Goal: Task Accomplishment & Management: Complete application form

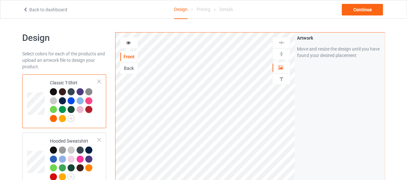
scroll to position [15, 0]
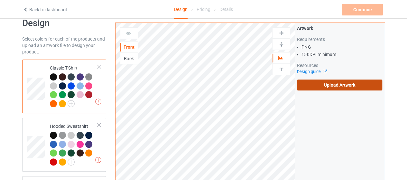
click at [313, 85] on label "Upload Artwork" at bounding box center [339, 85] width 85 height 11
click at [0, 0] on input "Upload Artwork" at bounding box center [0, 0] width 0 height 0
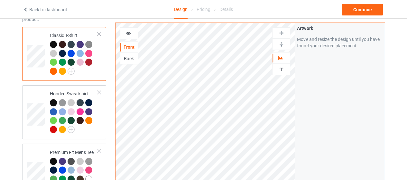
scroll to position [49, 0]
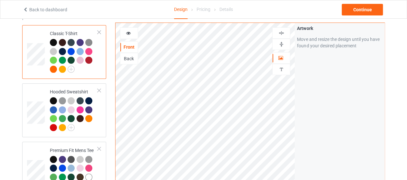
click at [127, 29] on div at bounding box center [129, 33] width 18 height 12
click at [132, 33] on div at bounding box center [128, 33] width 17 height 6
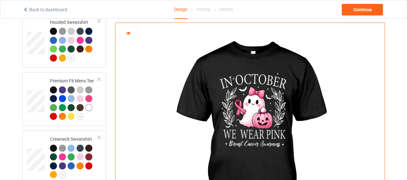
scroll to position [114, 0]
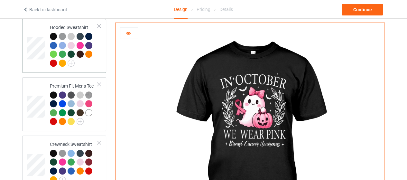
click at [80, 43] on div at bounding box center [80, 45] width 7 height 7
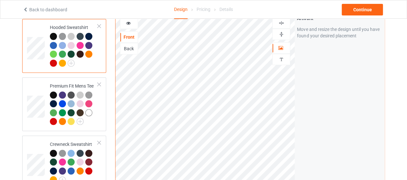
click at [80, 44] on div at bounding box center [80, 45] width 7 height 7
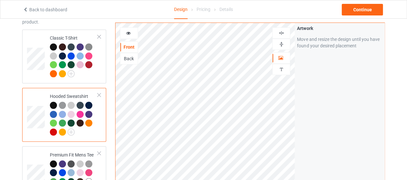
scroll to position [44, 0]
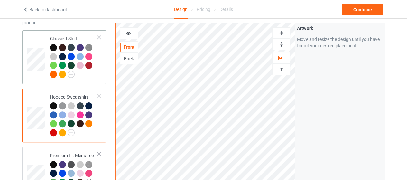
click at [88, 55] on div at bounding box center [88, 56] width 7 height 7
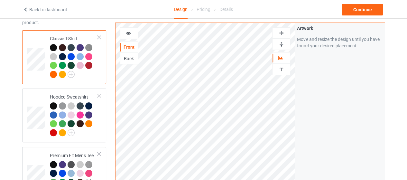
click at [130, 28] on div at bounding box center [129, 33] width 18 height 12
click at [130, 32] on icon at bounding box center [128, 32] width 5 height 5
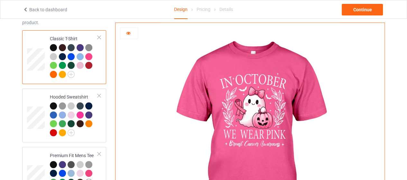
click at [79, 63] on div at bounding box center [80, 65] width 7 height 7
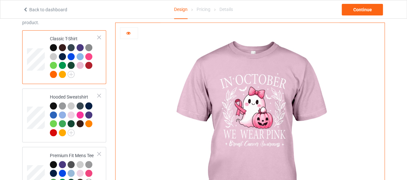
click at [88, 55] on div at bounding box center [88, 56] width 7 height 7
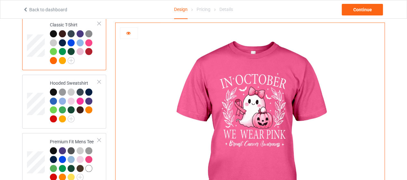
scroll to position [48, 0]
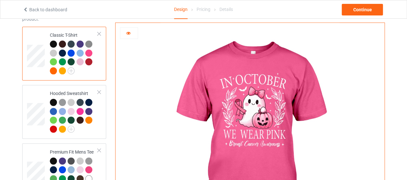
click at [54, 42] on div at bounding box center [53, 44] width 7 height 7
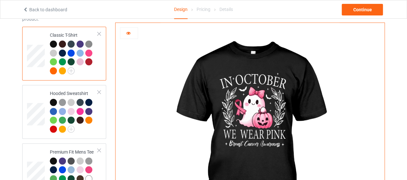
click at [88, 51] on div at bounding box center [88, 53] width 7 height 7
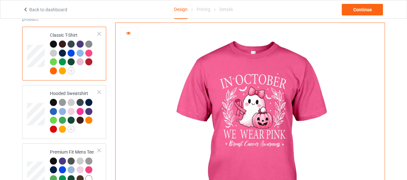
click at [81, 63] on div at bounding box center [80, 61] width 7 height 7
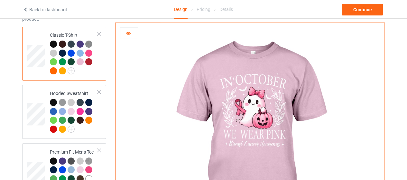
click at [54, 43] on div at bounding box center [53, 44] width 7 height 7
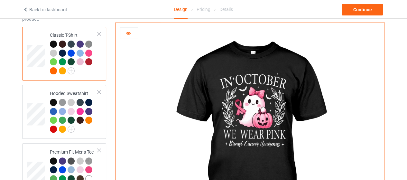
click at [130, 34] on icon at bounding box center [128, 32] width 5 height 5
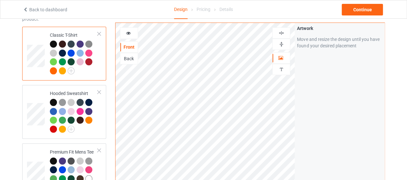
click at [131, 33] on div at bounding box center [128, 33] width 17 height 6
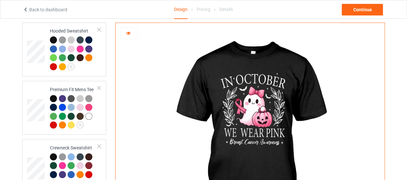
scroll to position [109, 0]
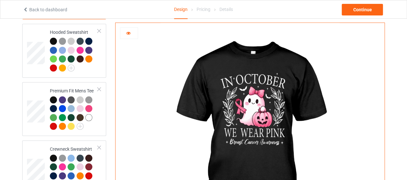
click at [125, 33] on div at bounding box center [128, 33] width 17 height 6
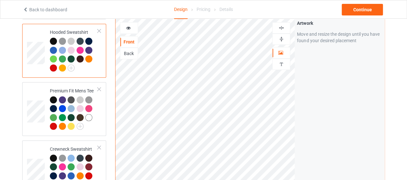
click at [131, 25] on icon at bounding box center [128, 27] width 5 height 5
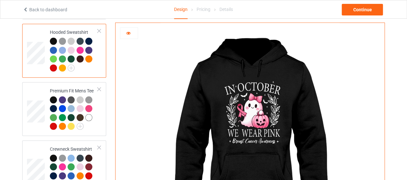
click at [80, 48] on div at bounding box center [80, 50] width 7 height 7
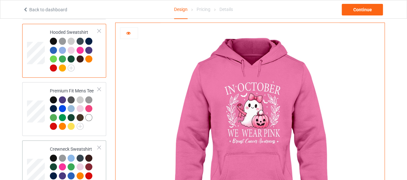
click at [63, 165] on div at bounding box center [62, 166] width 7 height 7
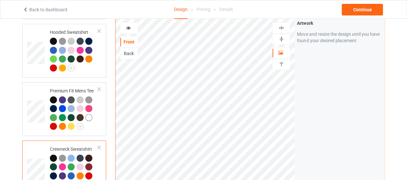
click at [130, 25] on icon at bounding box center [128, 27] width 5 height 5
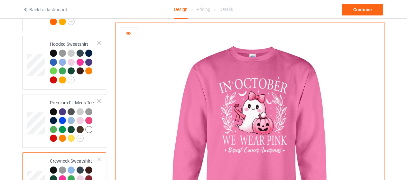
scroll to position [77, 0]
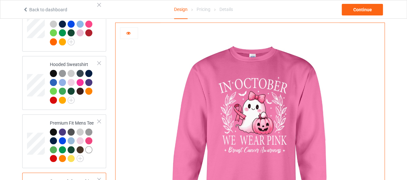
click at [137, 30] on div at bounding box center [128, 33] width 17 height 6
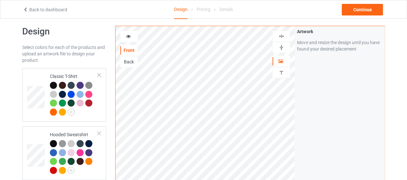
scroll to position [0, 0]
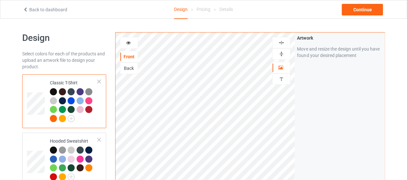
scroll to position [2, 0]
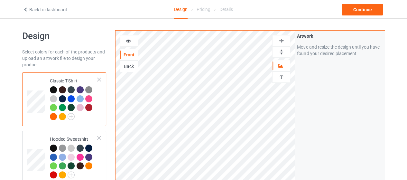
click at [89, 96] on div at bounding box center [88, 98] width 7 height 7
click at [344, 72] on div "Artwork Move and resize the design until you have found your desired placement" at bounding box center [340, 153] width 90 height 245
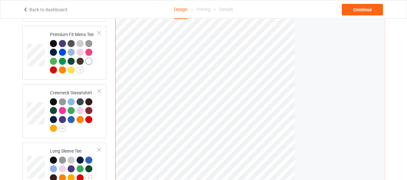
scroll to position [8, 0]
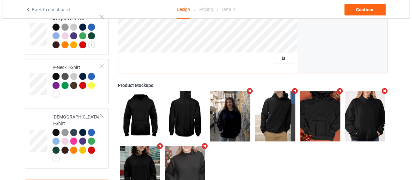
scroll to position [312, 0]
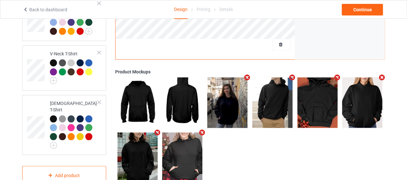
click at [199, 129] on icon "Remove mockup" at bounding box center [202, 132] width 8 height 7
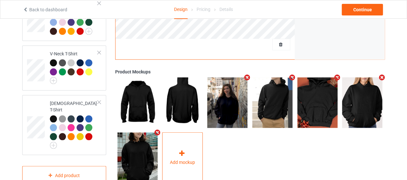
click at [178, 150] on icon at bounding box center [182, 153] width 8 height 7
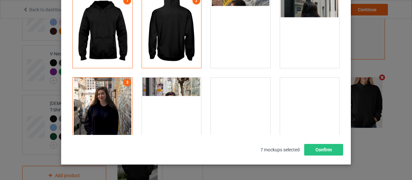
scroll to position [77, 0]
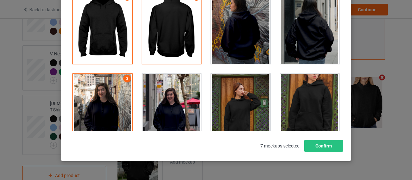
click at [343, 81] on div "Select mockups visible on campaign page You may select up to 8 mockups 1 2 3 4 …" at bounding box center [206, 60] width 290 height 202
click at [346, 22] on div "Select mockups visible on campaign page You may select up to 8 mockups 1 2 3 4 …" at bounding box center [206, 60] width 290 height 202
drag, startPoint x: 346, startPoint y: 22, endPoint x: 351, endPoint y: 57, distance: 35.5
click at [351, 57] on div "Select mockups visible on campaign page You may select up to 8 mockups 1 2 3 4 …" at bounding box center [206, 90] width 412 height 180
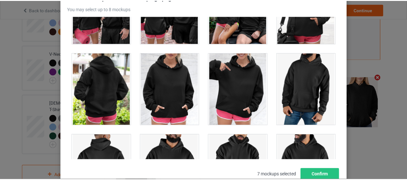
scroll to position [5265, 0]
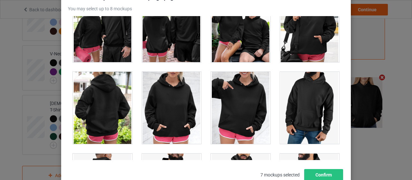
click at [321, 112] on div at bounding box center [310, 108] width 60 height 72
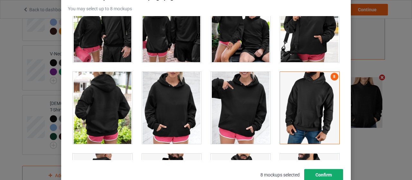
click at [317, 172] on button "Confirm" at bounding box center [323, 175] width 39 height 12
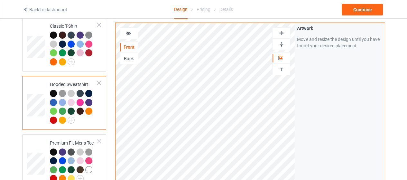
scroll to position [53, 0]
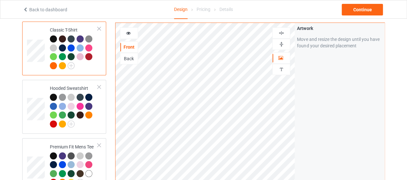
click at [93, 48] on div at bounding box center [89, 48] width 9 height 9
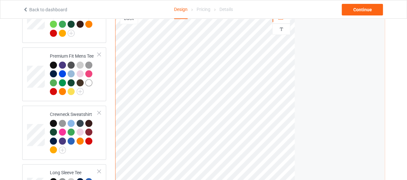
scroll to position [111, 0]
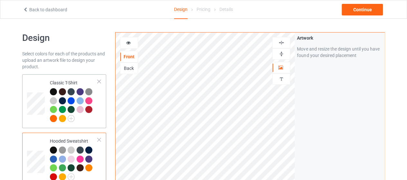
click at [90, 100] on div at bounding box center [88, 100] width 7 height 7
click at [383, 75] on div "Artwork Move and resize the design until you have found your desired placement" at bounding box center [340, 155] width 90 height 245
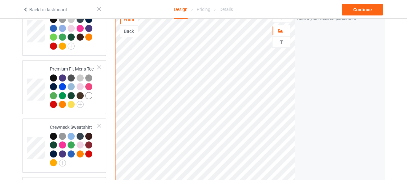
scroll to position [129, 0]
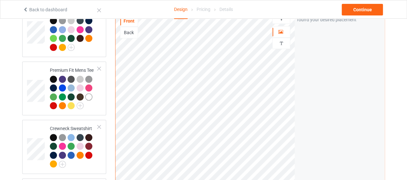
click at [389, 66] on div "Front Back Artwork Personalized text Artwork Move and resize the design until y…" at bounding box center [250, 134] width 279 height 473
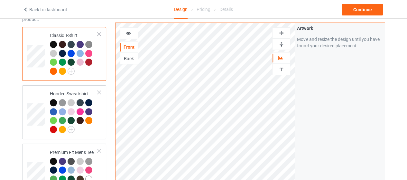
scroll to position [40, 0]
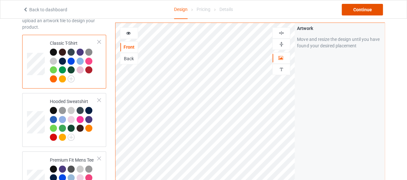
click at [371, 11] on div "Continue" at bounding box center [362, 10] width 41 height 12
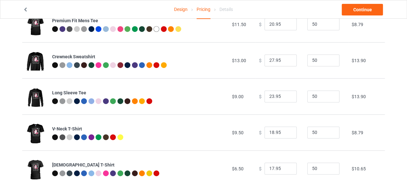
scroll to position [130, 0]
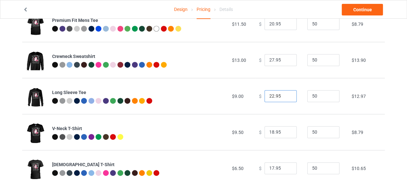
type input "22.95"
click at [285, 98] on input "22.95" at bounding box center [281, 96] width 32 height 12
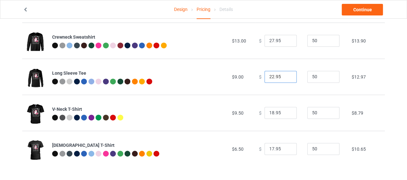
scroll to position [0, 0]
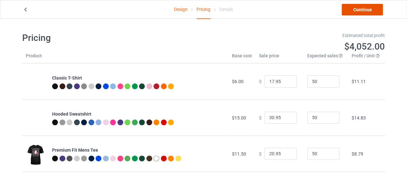
click at [375, 11] on link "Continue" at bounding box center [362, 10] width 41 height 12
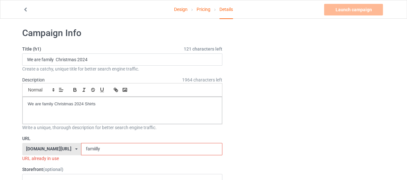
scroll to position [4, 0]
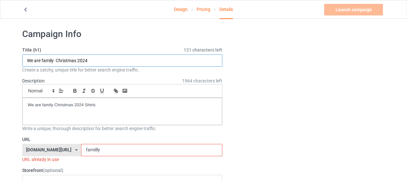
click at [162, 61] on input "We are family Christmas 2024" at bounding box center [122, 60] width 200 height 12
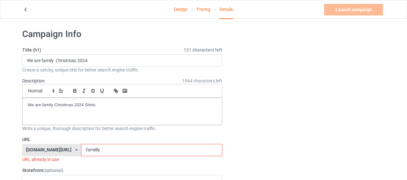
drag, startPoint x: 122, startPoint y: 96, endPoint x: 118, endPoint y: 107, distance: 11.6
click at [118, 107] on div "Small Normal Large Big Huge We are family Christmas 2024 Shirts" at bounding box center [122, 104] width 200 height 41
click at [118, 107] on p "We are family Christmas 2024 Shirts" at bounding box center [122, 105] width 189 height 6
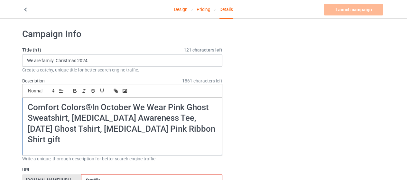
scroll to position [0, 0]
click at [90, 108] on h1 "Comfort Colors®In October We Wear Pink Ghost Sweatshirt, [MEDICAL_DATA] Awarene…" at bounding box center [122, 123] width 189 height 43
click at [54, 138] on h1 "Comfort Colors In October We Wear Pink Ghost Sweatshirt, [MEDICAL_DATA] Awarene…" at bounding box center [122, 123] width 189 height 43
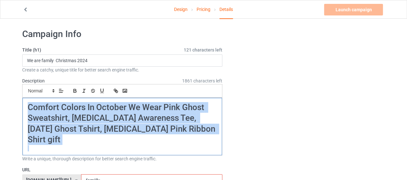
click at [54, 138] on h1 "Comfort Colors In October We Wear Pink Ghost Sweatshirt, [MEDICAL_DATA] Awarene…" at bounding box center [122, 123] width 189 height 43
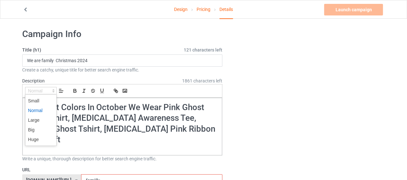
click at [37, 88] on span at bounding box center [41, 91] width 32 height 8
click at [34, 107] on span at bounding box center [41, 111] width 26 height 10
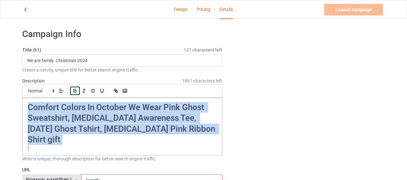
click at [74, 93] on icon "button" at bounding box center [75, 91] width 6 height 6
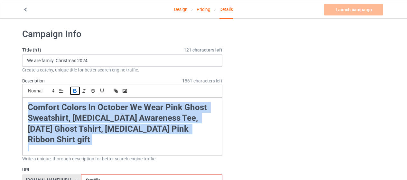
click at [74, 93] on icon "button" at bounding box center [75, 91] width 6 height 6
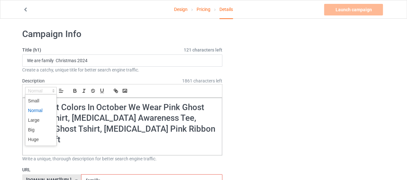
click at [36, 90] on span at bounding box center [41, 91] width 32 height 8
click at [41, 119] on span at bounding box center [41, 120] width 26 height 10
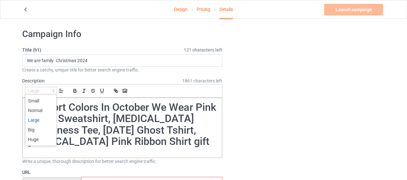
click at [37, 89] on span at bounding box center [41, 91] width 32 height 8
click at [38, 98] on span at bounding box center [41, 101] width 26 height 10
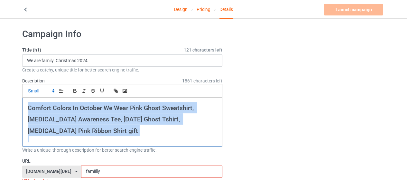
click at [77, 132] on h1 "Comfort Colors In October We Wear Pink Ghost Sweatshirt, [MEDICAL_DATA] Awarene…" at bounding box center [122, 119] width 189 height 34
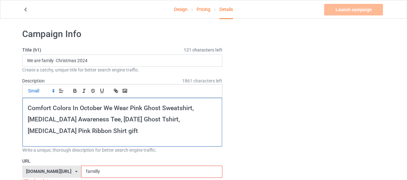
click at [77, 132] on h1 "Comfort Colors In October We Wear Pink Ghost Sweatshirt, [MEDICAL_DATA] Awarene…" at bounding box center [122, 119] width 189 height 34
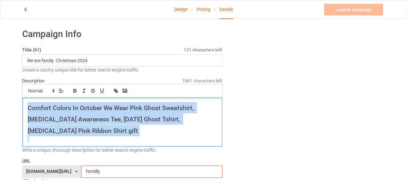
click at [77, 132] on h1 "Comfort Colors In October We Wear Pink Ghost Sweatshirt, [MEDICAL_DATA] Awarene…" at bounding box center [122, 119] width 189 height 34
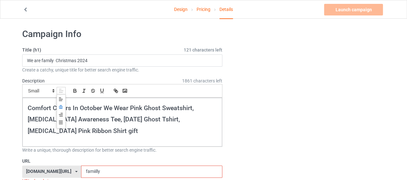
click at [62, 104] on icon at bounding box center [60, 106] width 5 height 5
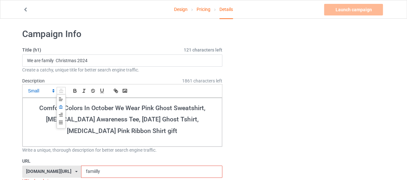
click at [60, 94] on span at bounding box center [61, 91] width 9 height 8
click at [59, 98] on icon at bounding box center [60, 99] width 5 height 5
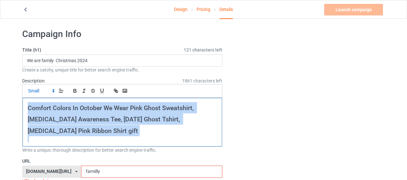
click at [93, 136] on p at bounding box center [122, 139] width 189 height 6
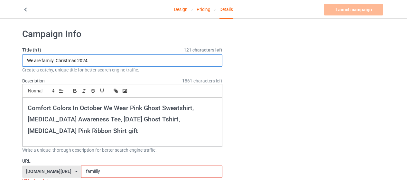
click at [102, 56] on input "We are family Christmas 2024" at bounding box center [122, 60] width 200 height 12
type input "I"
type input "IN OCTOBER WE WEAR PINK"
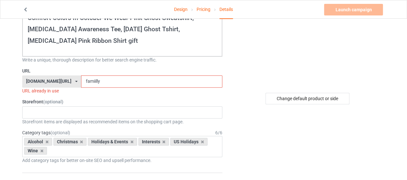
scroll to position [97, 0]
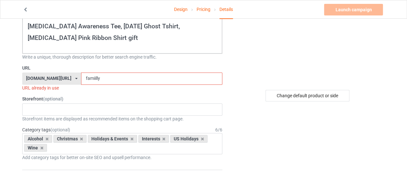
click at [150, 80] on input "famiilly" at bounding box center [151, 78] width 141 height 12
type input "P"
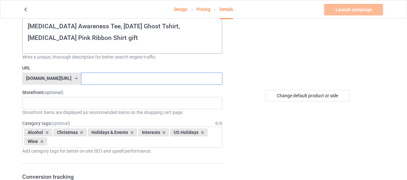
type input "P"
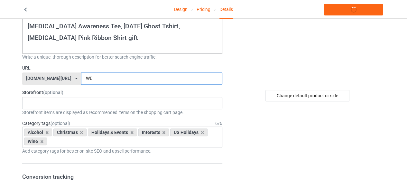
type input "W"
type input "wearpinkk"
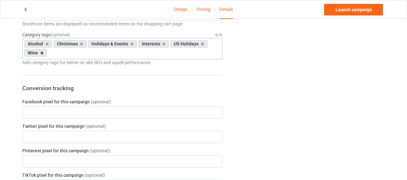
click at [41, 51] on icon at bounding box center [41, 53] width 3 height 4
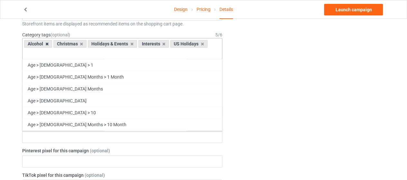
click at [46, 43] on icon at bounding box center [46, 44] width 3 height 4
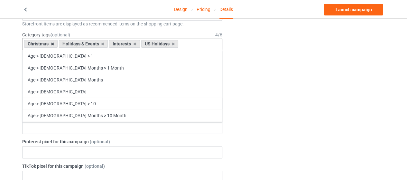
click at [52, 43] on icon at bounding box center [52, 44] width 3 height 4
click at [67, 42] on icon at bounding box center [68, 44] width 3 height 4
click at [50, 42] on icon at bounding box center [49, 44] width 3 height 4
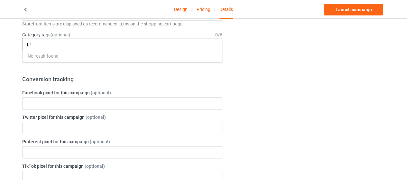
type input "p"
type input "o"
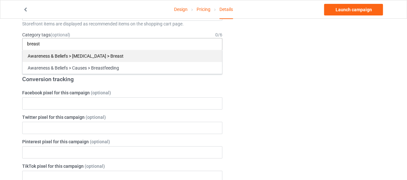
type input "breast"
click at [72, 56] on div "Awareness & Beliefs > [MEDICAL_DATA] > Breast" at bounding box center [123, 56] width 200 height 12
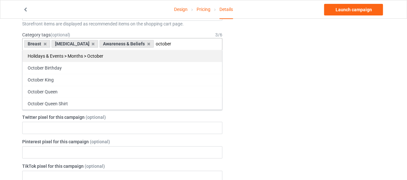
type input "october"
click at [120, 56] on div "Holidays & Events > Months > October" at bounding box center [123, 56] width 200 height 12
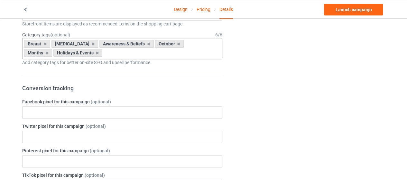
click at [308, 75] on div "Change default product or side" at bounding box center [308, 182] width 163 height 680
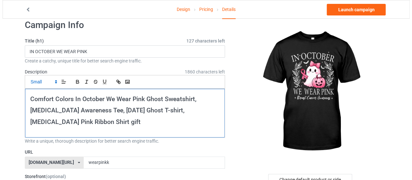
scroll to position [0, 0]
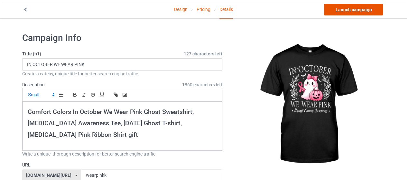
click at [370, 8] on link "Launch campaign" at bounding box center [353, 10] width 59 height 12
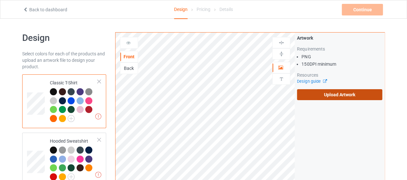
click at [308, 89] on label "Upload Artwork" at bounding box center [339, 94] width 85 height 11
click at [0, 0] on input "Upload Artwork" at bounding box center [0, 0] width 0 height 0
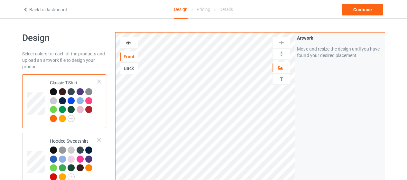
click at [87, 102] on div at bounding box center [88, 100] width 7 height 7
click at [89, 101] on div at bounding box center [88, 100] width 7 height 7
click at [80, 109] on div at bounding box center [80, 109] width 7 height 7
click at [128, 42] on icon at bounding box center [128, 42] width 5 height 5
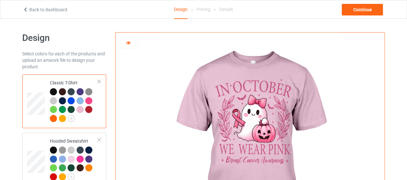
click at [127, 44] on icon at bounding box center [128, 42] width 5 height 5
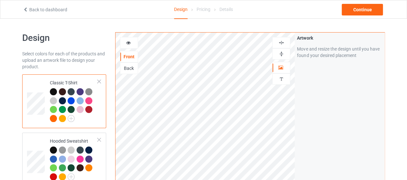
click at [131, 42] on div at bounding box center [128, 43] width 17 height 6
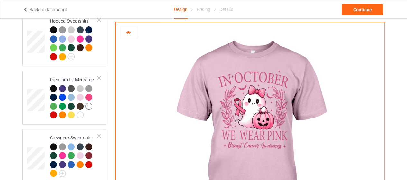
scroll to position [122, 0]
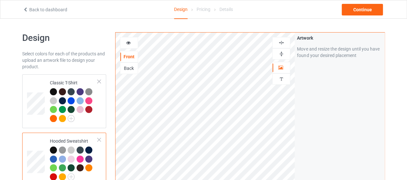
click at [129, 42] on icon at bounding box center [128, 42] width 5 height 5
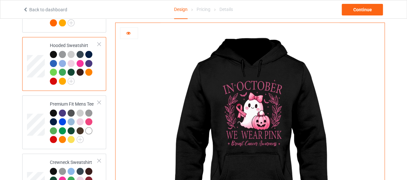
scroll to position [96, 0]
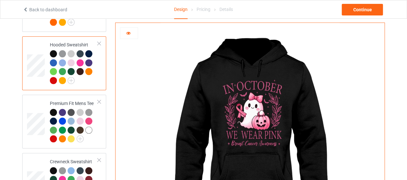
click at [72, 61] on div at bounding box center [71, 62] width 7 height 7
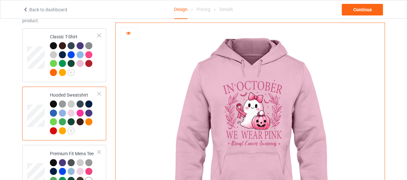
scroll to position [8, 0]
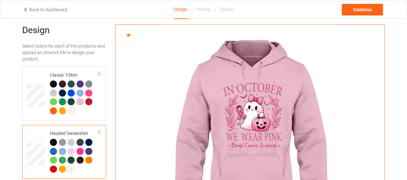
click at [127, 38] on div at bounding box center [129, 35] width 18 height 12
click at [129, 34] on icon at bounding box center [128, 34] width 5 height 5
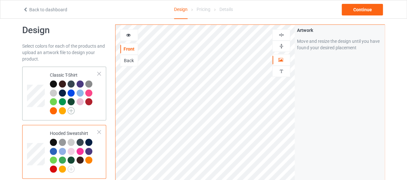
click at [71, 112] on img at bounding box center [71, 110] width 7 height 7
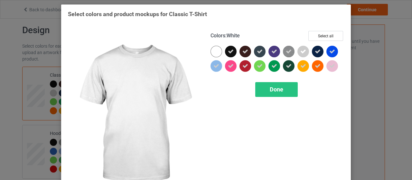
click at [211, 48] on div at bounding box center [217, 52] width 12 height 12
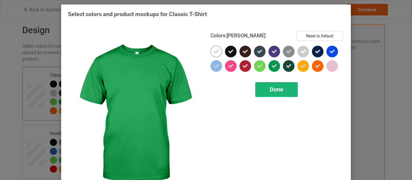
click at [282, 85] on div "Done" at bounding box center [276, 89] width 43 height 15
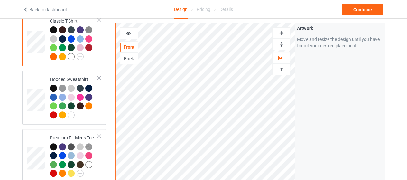
scroll to position [69, 0]
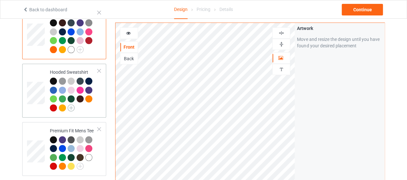
click at [70, 109] on img at bounding box center [71, 107] width 7 height 7
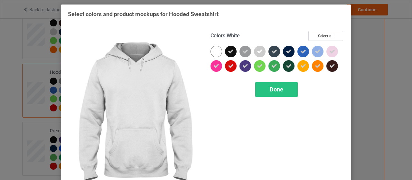
click at [215, 49] on div at bounding box center [217, 52] width 12 height 12
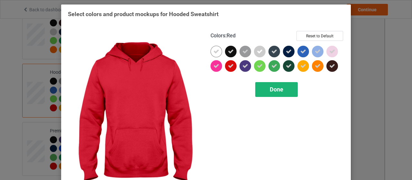
click at [270, 87] on span "Done" at bounding box center [277, 89] width 14 height 7
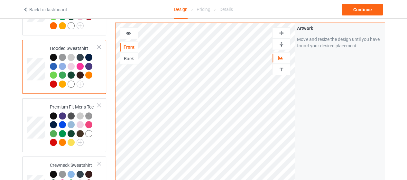
scroll to position [100, 0]
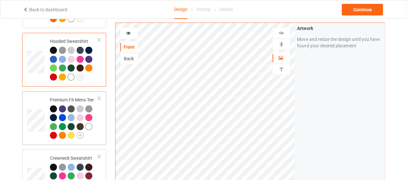
click at [81, 136] on img at bounding box center [80, 135] width 7 height 7
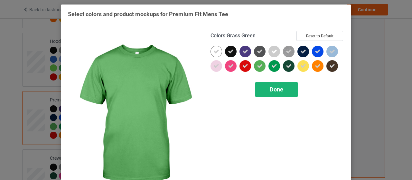
click at [269, 82] on div "Done" at bounding box center [276, 89] width 43 height 15
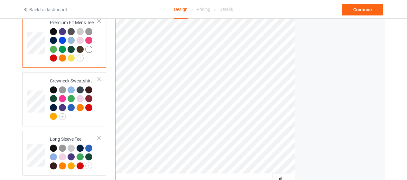
scroll to position [183, 0]
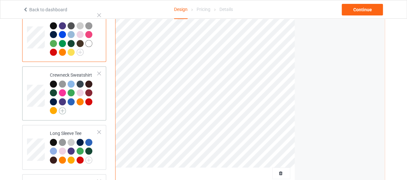
click at [60, 111] on img at bounding box center [62, 110] width 7 height 7
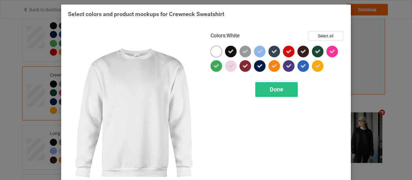
click at [215, 53] on div at bounding box center [217, 52] width 12 height 12
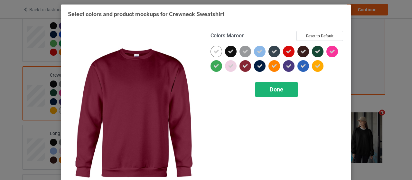
click at [262, 88] on div "Done" at bounding box center [276, 89] width 43 height 15
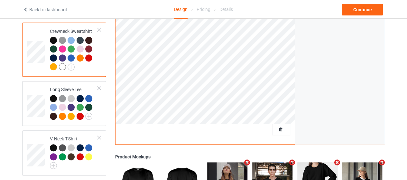
scroll to position [232, 0]
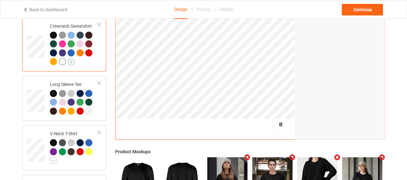
click at [71, 61] on img at bounding box center [71, 61] width 7 height 7
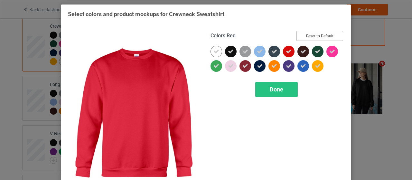
click at [330, 33] on button "Reset to Default" at bounding box center [320, 36] width 47 height 10
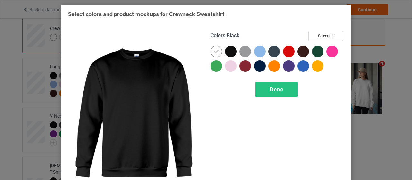
click at [230, 50] on div at bounding box center [231, 52] width 12 height 12
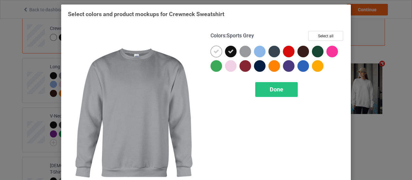
click at [249, 51] on div at bounding box center [247, 53] width 14 height 14
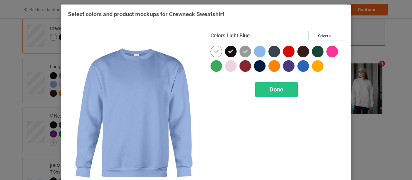
click at [256, 49] on div at bounding box center [260, 52] width 12 height 12
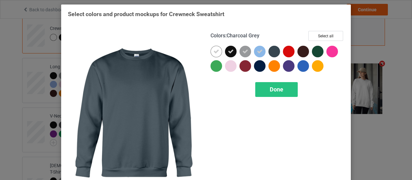
click at [272, 52] on div at bounding box center [275, 52] width 12 height 12
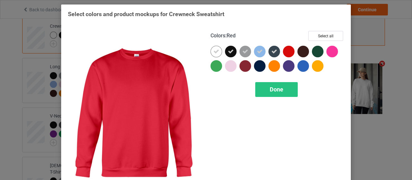
click at [287, 52] on div at bounding box center [289, 52] width 12 height 12
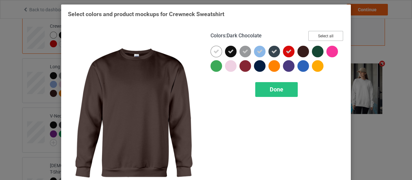
click at [321, 33] on button "Select all" at bounding box center [325, 36] width 35 height 10
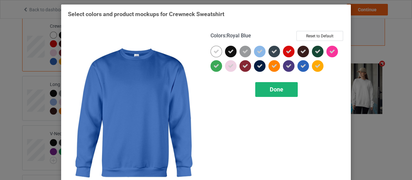
click at [285, 93] on div "Done" at bounding box center [276, 89] width 43 height 15
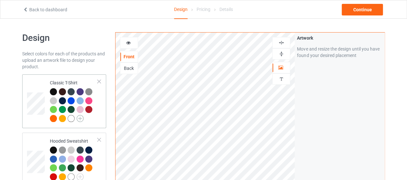
click at [81, 118] on img at bounding box center [80, 118] width 7 height 7
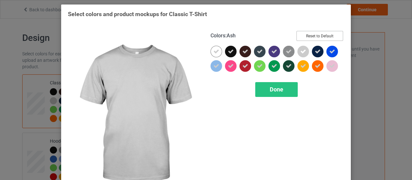
click at [315, 34] on button "Reset to Default" at bounding box center [320, 36] width 47 height 10
click at [315, 34] on button "Select all" at bounding box center [325, 36] width 35 height 10
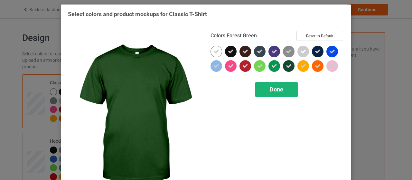
click at [272, 94] on div "Done" at bounding box center [276, 89] width 43 height 15
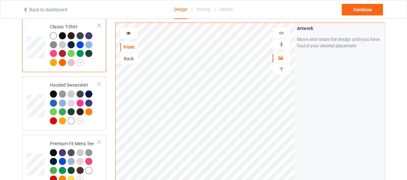
scroll to position [60, 0]
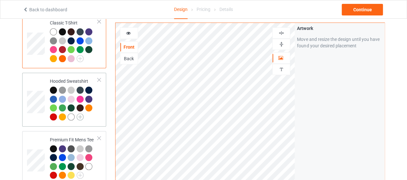
click at [80, 117] on img at bounding box center [80, 116] width 7 height 7
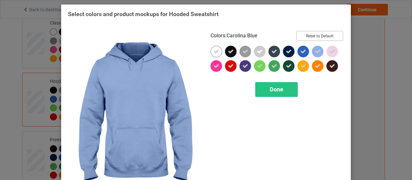
click at [325, 33] on button "Reset to Default" at bounding box center [320, 36] width 47 height 10
click at [321, 38] on button "Select all" at bounding box center [325, 36] width 35 height 10
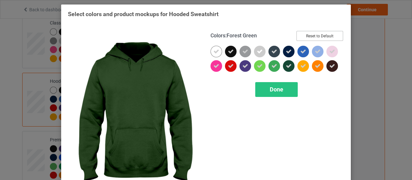
click at [297, 31] on button "Reset to Default" at bounding box center [320, 36] width 47 height 10
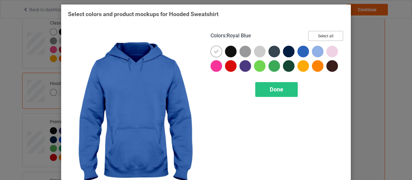
click at [328, 35] on button "Select all" at bounding box center [325, 36] width 35 height 10
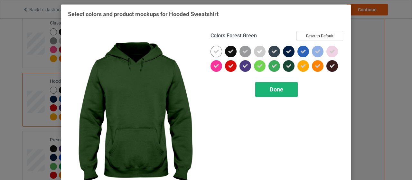
click at [281, 87] on div "Done" at bounding box center [276, 89] width 43 height 15
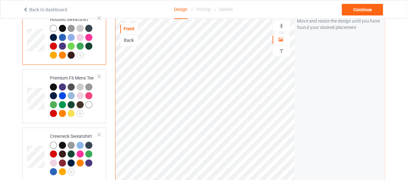
scroll to position [124, 0]
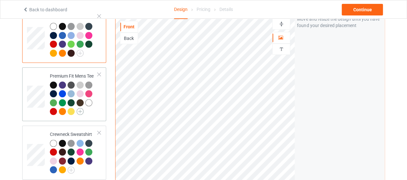
click at [78, 112] on img at bounding box center [80, 111] width 7 height 7
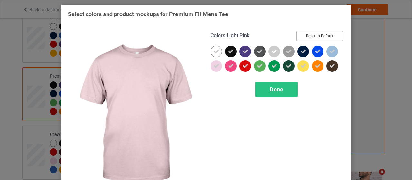
click at [329, 34] on button "Reset to Default" at bounding box center [320, 36] width 47 height 10
click at [329, 34] on button "Select all" at bounding box center [325, 36] width 35 height 10
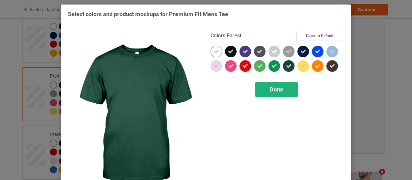
click at [279, 84] on div "Done" at bounding box center [276, 89] width 43 height 15
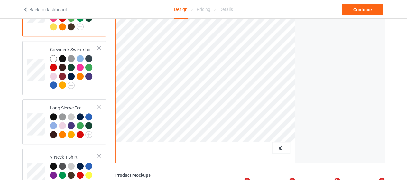
scroll to position [212, 0]
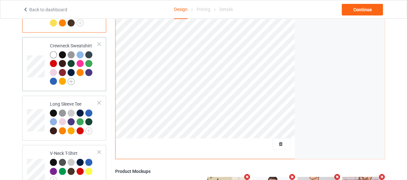
click at [69, 80] on img at bounding box center [71, 81] width 7 height 7
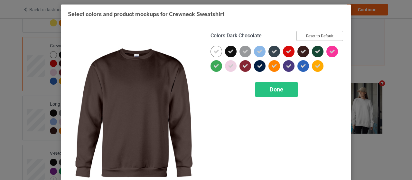
click at [332, 36] on button "Reset to Default" at bounding box center [320, 36] width 47 height 10
click at [332, 36] on button "Select all" at bounding box center [325, 36] width 35 height 10
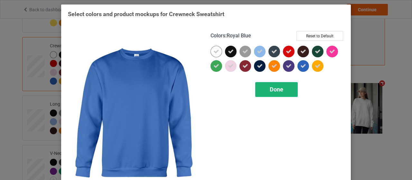
click at [281, 90] on div "Done" at bounding box center [276, 89] width 43 height 15
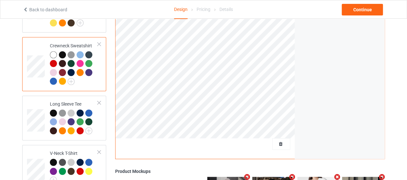
scroll to position [245, 0]
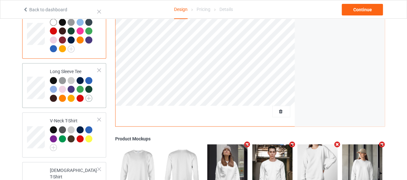
click at [90, 98] on img at bounding box center [88, 98] width 7 height 7
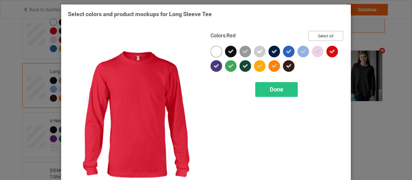
click at [333, 35] on button "Select all" at bounding box center [325, 36] width 35 height 10
click at [333, 35] on button "Reset to Default" at bounding box center [320, 36] width 47 height 10
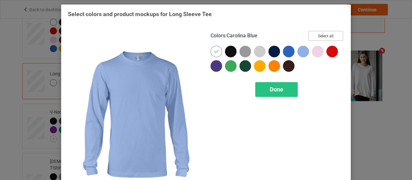
click at [327, 33] on button "Select all" at bounding box center [325, 36] width 35 height 10
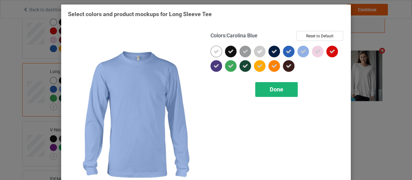
click at [283, 89] on div "Done" at bounding box center [276, 89] width 43 height 15
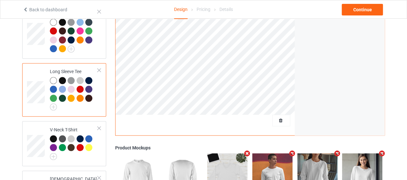
scroll to position [284, 0]
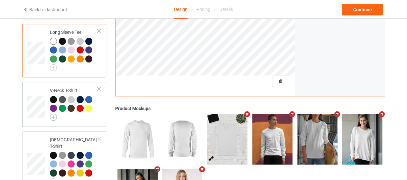
click at [53, 118] on img at bounding box center [53, 117] width 7 height 7
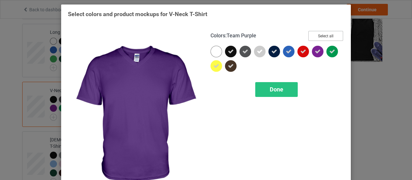
click at [335, 35] on button "Select all" at bounding box center [325, 36] width 35 height 10
click at [335, 35] on button "Reset to Default" at bounding box center [320, 36] width 47 height 10
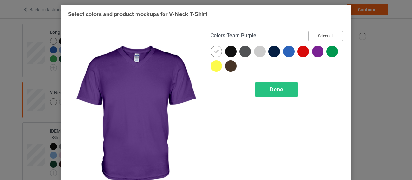
click at [335, 35] on button "Select all" at bounding box center [325, 36] width 35 height 10
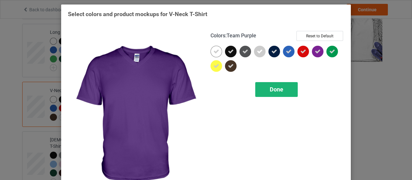
click at [277, 91] on span "Done" at bounding box center [277, 89] width 14 height 7
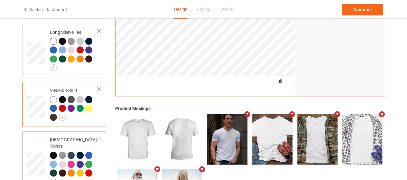
click at [54, 178] on img at bounding box center [53, 181] width 7 height 7
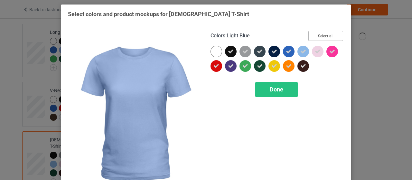
click at [317, 33] on button "Select all" at bounding box center [325, 36] width 35 height 10
click at [317, 33] on button "Reset to Default" at bounding box center [320, 36] width 47 height 10
click at [317, 33] on button "Select all" at bounding box center [325, 36] width 35 height 10
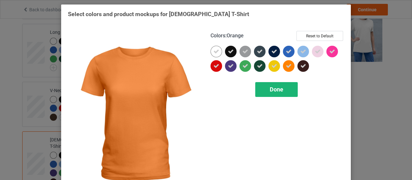
click at [279, 92] on span "Done" at bounding box center [277, 89] width 14 height 7
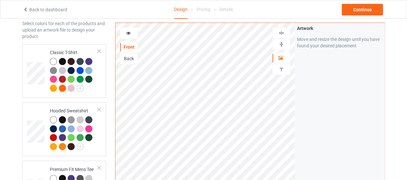
scroll to position [27, 0]
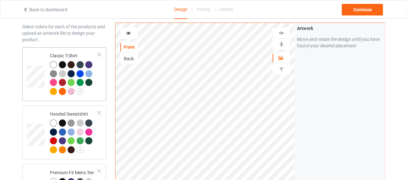
click at [28, 64] on td at bounding box center [36, 74] width 19 height 49
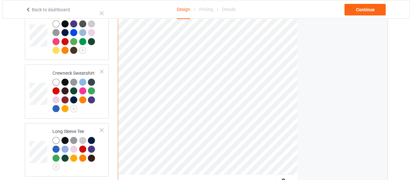
scroll to position [332, 0]
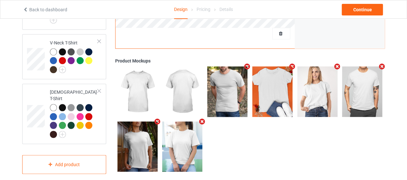
click at [292, 63] on icon "Remove mockup" at bounding box center [292, 66] width 8 height 7
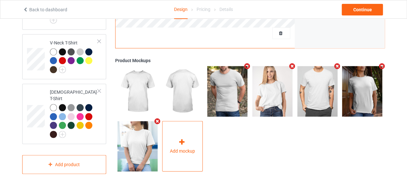
click at [190, 140] on div "Add mockup" at bounding box center [182, 146] width 41 height 51
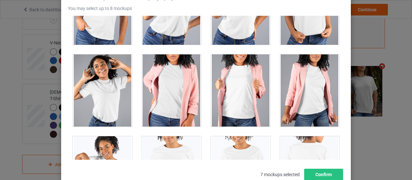
scroll to position [9237, 0]
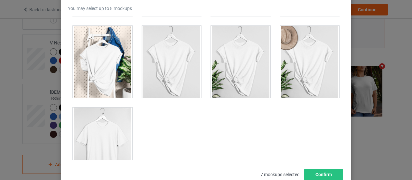
click at [342, 18] on div "Select mockups visible on campaign page You may select up to 8 mockups 1 2 3 4 …" at bounding box center [206, 88] width 290 height 202
click at [340, 17] on div "Select mockups visible on campaign page You may select up to 8 mockups 1 2 3 4 …" at bounding box center [206, 88] width 290 height 202
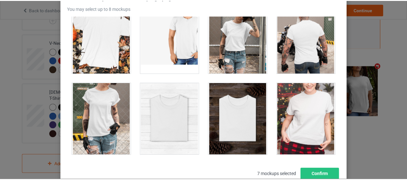
scroll to position [6494, 0]
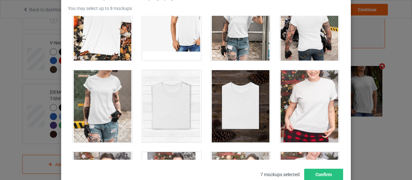
click at [170, 97] on div at bounding box center [172, 106] width 60 height 72
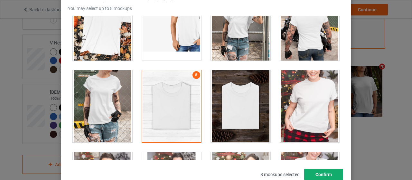
click at [309, 175] on button "Confirm" at bounding box center [323, 175] width 39 height 12
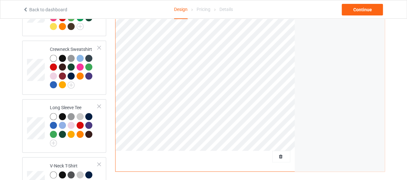
scroll to position [209, 0]
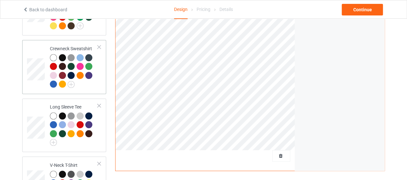
click at [82, 48] on div "Crewneck Sweatshirt" at bounding box center [74, 66] width 48 height 42
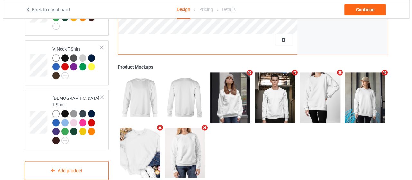
scroll to position [332, 0]
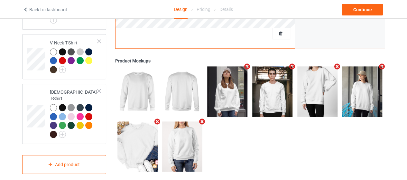
click at [158, 118] on icon "Remove mockup" at bounding box center [157, 121] width 8 height 7
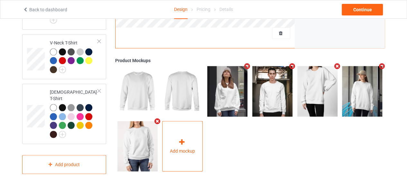
click at [183, 139] on icon at bounding box center [182, 142] width 8 height 7
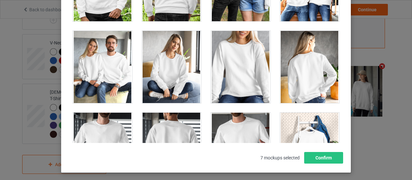
scroll to position [3200, 0]
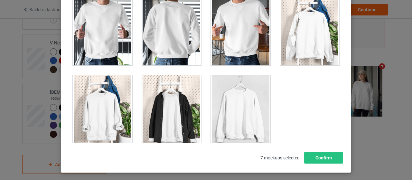
click at [342, 47] on div "1 2 3 4 5 6 7" at bounding box center [206, 71] width 276 height 144
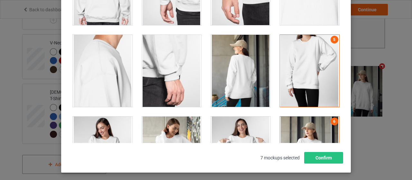
scroll to position [504, 0]
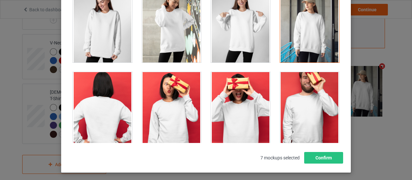
click at [344, 76] on div "Select mockups visible on campaign page You may select up to 8 mockups 1 2 3 4 …" at bounding box center [206, 72] width 290 height 202
click at [343, 90] on div "Select mockups visible on campaign page You may select up to 8 mockups 1 2 3 4 …" at bounding box center [206, 72] width 290 height 202
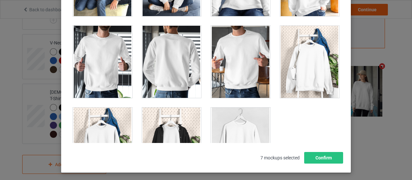
scroll to position [3200, 0]
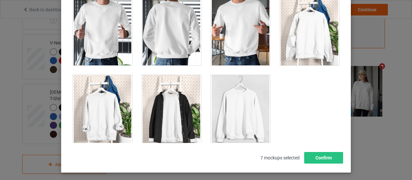
click at [343, 69] on div "Select mockups visible on campaign page You may select up to 8 mockups 1 2 3 4 …" at bounding box center [206, 72] width 290 height 202
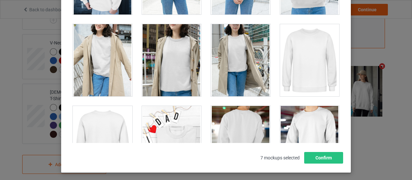
scroll to position [1653, 0]
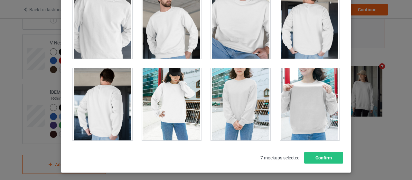
click at [171, 88] on div at bounding box center [172, 104] width 60 height 72
click at [290, 103] on div at bounding box center [310, 104] width 60 height 72
click at [193, 69] on link "8" at bounding box center [197, 73] width 8 height 8
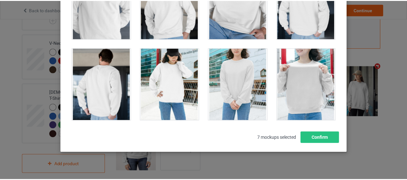
scroll to position [65, 0]
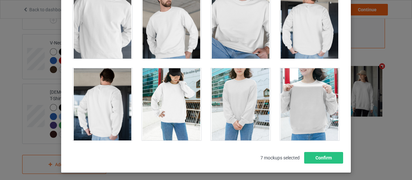
click at [306, 91] on div at bounding box center [310, 104] width 60 height 72
click at [319, 156] on button "Confirm" at bounding box center [323, 158] width 39 height 12
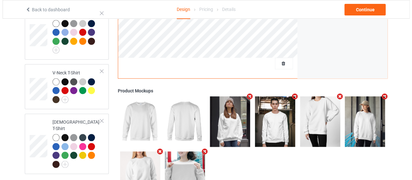
scroll to position [332, 0]
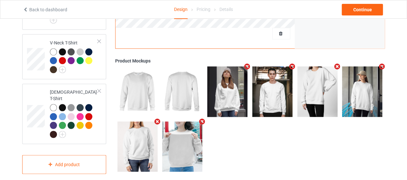
click at [292, 63] on icon "Remove mockup" at bounding box center [292, 66] width 8 height 7
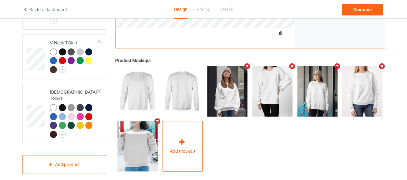
click at [198, 139] on div "Add mockup" at bounding box center [182, 146] width 41 height 51
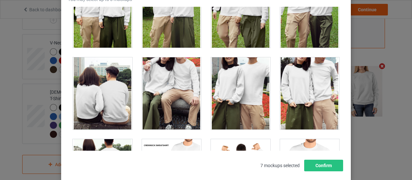
scroll to position [1829, 0]
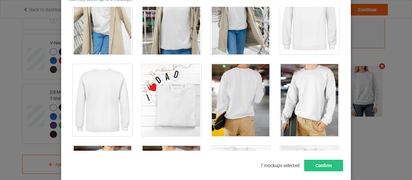
click at [342, 31] on div "Select mockups visible on campaign page You may select up to 8 mockups 1 2 3 4 …" at bounding box center [206, 79] width 290 height 202
click at [174, 103] on div at bounding box center [172, 100] width 60 height 72
click at [193, 65] on link "8" at bounding box center [197, 69] width 8 height 8
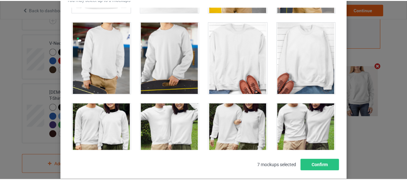
scroll to position [1844, 0]
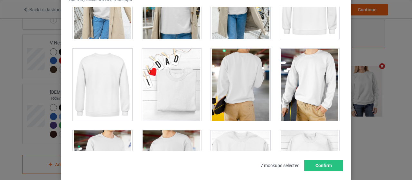
click at [167, 83] on div at bounding box center [172, 85] width 60 height 72
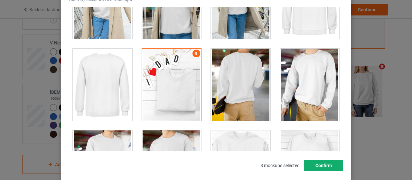
click at [324, 165] on button "Confirm" at bounding box center [323, 166] width 39 height 12
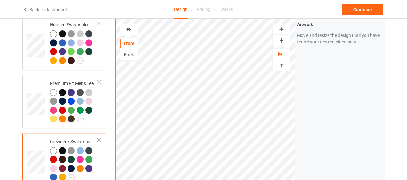
scroll to position [105, 0]
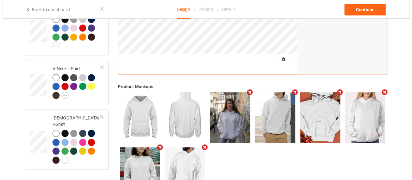
scroll to position [332, 0]
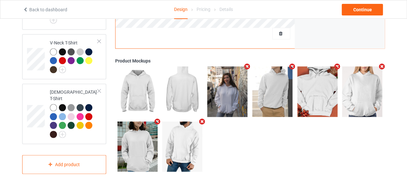
click at [337, 63] on icon "Remove mockup" at bounding box center [337, 66] width 8 height 7
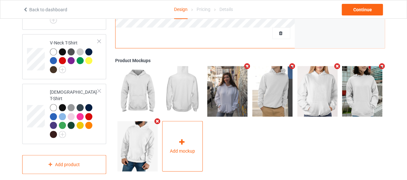
click at [173, 158] on div "Add mockup" at bounding box center [182, 146] width 41 height 51
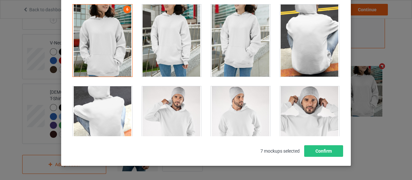
scroll to position [5566, 0]
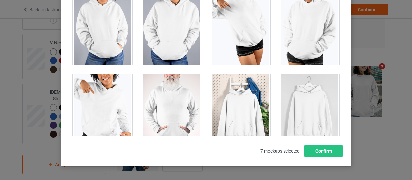
click at [343, 56] on div "Select mockups visible on campaign page You may select up to 8 mockups 1 2 3 4 …" at bounding box center [206, 65] width 290 height 202
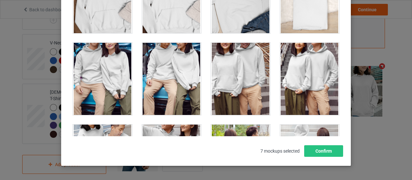
scroll to position [2773, 0]
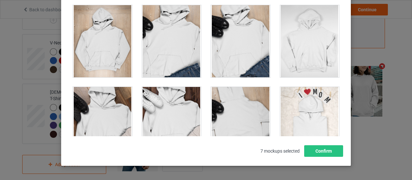
click at [313, 104] on div at bounding box center [310, 123] width 60 height 72
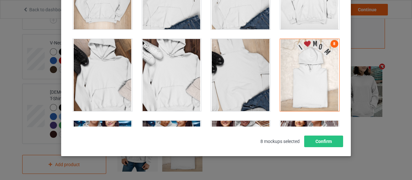
scroll to position [2792, 0]
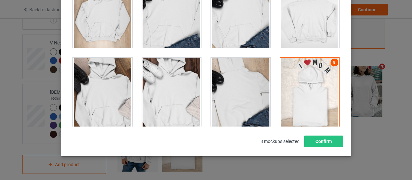
click at [331, 59] on link "8" at bounding box center [335, 63] width 8 height 8
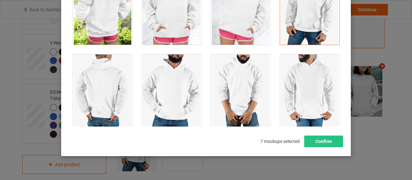
scroll to position [5566, 0]
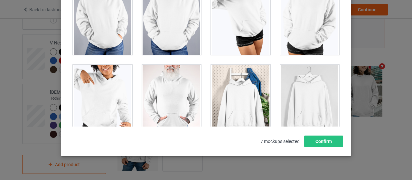
click at [336, 74] on div at bounding box center [309, 101] width 69 height 82
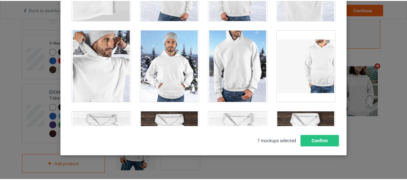
scroll to position [3927, 0]
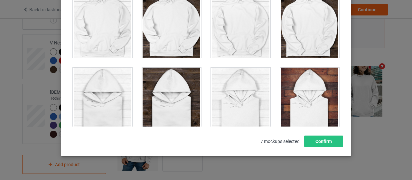
click at [101, 88] on div at bounding box center [103, 104] width 60 height 72
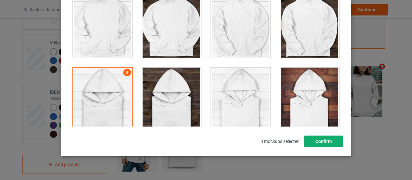
click at [327, 137] on button "Confirm" at bounding box center [323, 142] width 39 height 12
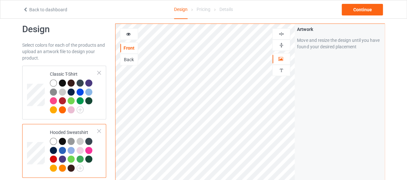
scroll to position [0, 0]
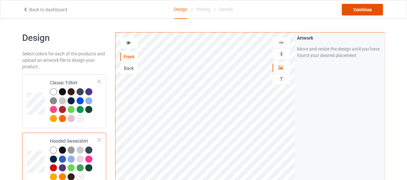
click at [360, 8] on div "Continue" at bounding box center [362, 10] width 41 height 12
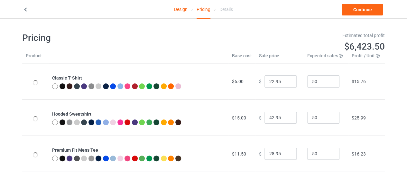
scroll to position [5, 0]
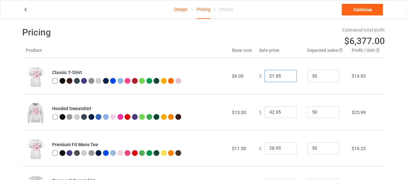
click at [287, 77] on input "21.95" at bounding box center [281, 76] width 32 height 12
click at [287, 77] on input "20.95" at bounding box center [281, 76] width 32 height 12
click at [287, 77] on input "19.95" at bounding box center [281, 76] width 32 height 12
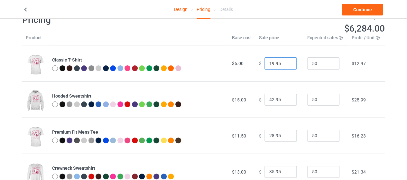
scroll to position [23, 0]
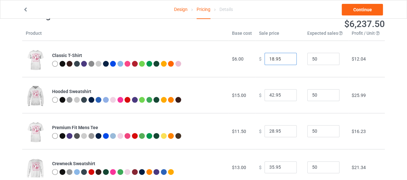
click at [285, 61] on input "18.95" at bounding box center [281, 59] width 32 height 12
type input "17.95"
click at [285, 61] on input "17.95" at bounding box center [281, 59] width 32 height 12
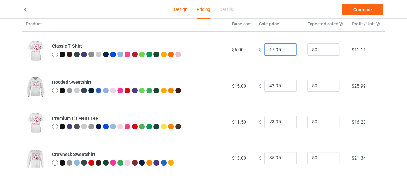
scroll to position [33, 0]
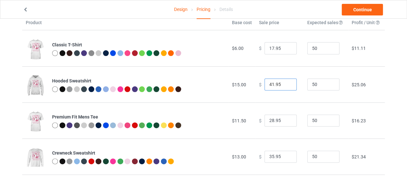
click at [285, 87] on input "41.95" at bounding box center [281, 85] width 32 height 12
click at [285, 87] on input "40.95" at bounding box center [281, 85] width 32 height 12
click at [285, 87] on input "39.95" at bounding box center [281, 85] width 32 height 12
click at [285, 87] on input "38.95" at bounding box center [281, 85] width 32 height 12
click at [285, 87] on input "37.95" at bounding box center [281, 85] width 32 height 12
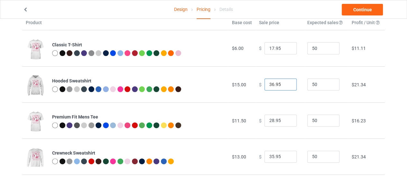
click at [285, 87] on input "36.95" at bounding box center [281, 85] width 32 height 12
click at [285, 87] on input "35.95" at bounding box center [281, 85] width 32 height 12
click at [285, 87] on input "34.95" at bounding box center [281, 85] width 32 height 12
click at [285, 87] on input "33.95" at bounding box center [281, 85] width 32 height 12
click at [285, 87] on input "32.95" at bounding box center [281, 85] width 32 height 12
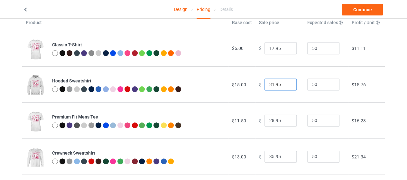
click at [285, 87] on input "31.95" at bounding box center [281, 85] width 32 height 12
type input "30.95"
click at [285, 87] on input "30.95" at bounding box center [281, 85] width 32 height 12
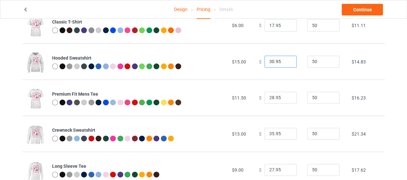
scroll to position [64, 0]
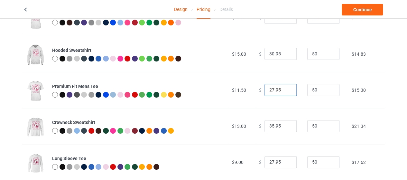
click at [287, 91] on input "27.95" at bounding box center [281, 90] width 32 height 12
click at [287, 91] on input "26.95" at bounding box center [281, 90] width 32 height 12
click at [287, 91] on input "25.95" at bounding box center [281, 90] width 32 height 12
click at [287, 91] on input "24.95" at bounding box center [281, 90] width 32 height 12
click at [287, 91] on input "23.95" at bounding box center [281, 90] width 32 height 12
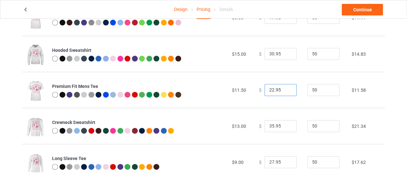
type input "22.95"
click at [286, 91] on input "22.95" at bounding box center [281, 90] width 32 height 12
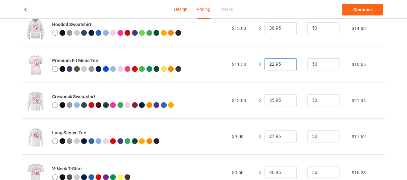
scroll to position [104, 0]
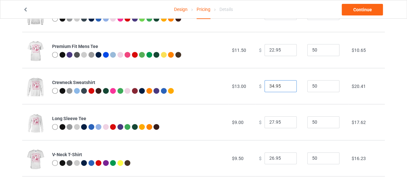
click at [286, 87] on input "34.95" at bounding box center [281, 86] width 32 height 12
click at [286, 87] on input "33.95" at bounding box center [281, 86] width 32 height 12
click at [286, 87] on input "32.95" at bounding box center [281, 86] width 32 height 12
click at [286, 87] on input "31.95" at bounding box center [281, 86] width 32 height 12
click at [286, 87] on input "30.95" at bounding box center [281, 86] width 32 height 12
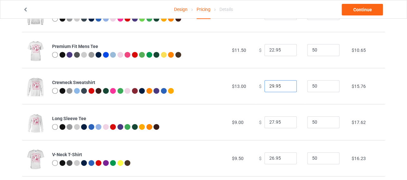
click at [286, 87] on input "29.95" at bounding box center [281, 86] width 32 height 12
click at [286, 87] on input "28.95" at bounding box center [281, 86] width 32 height 12
type input "27.95"
click at [286, 87] on input "27.95" at bounding box center [281, 86] width 32 height 12
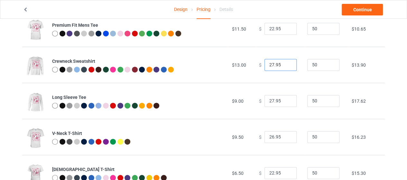
scroll to position [126, 0]
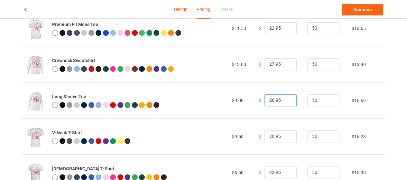
click at [287, 102] on input "26.95" at bounding box center [281, 100] width 32 height 12
click at [287, 102] on input "25.95" at bounding box center [281, 100] width 32 height 12
click at [287, 102] on input "24.95" at bounding box center [281, 100] width 32 height 12
click at [287, 102] on input "23.95" at bounding box center [281, 100] width 32 height 12
click at [287, 102] on input "22.95" at bounding box center [281, 100] width 32 height 12
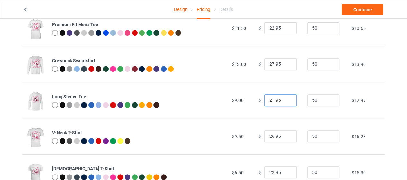
click at [287, 102] on input "21.95" at bounding box center [281, 100] width 32 height 12
click at [287, 102] on input "20.95" at bounding box center [281, 100] width 32 height 12
click at [287, 102] on input "19.95" at bounding box center [281, 100] width 32 height 12
click at [286, 98] on input "20.95" at bounding box center [281, 100] width 32 height 12
type input "21.95"
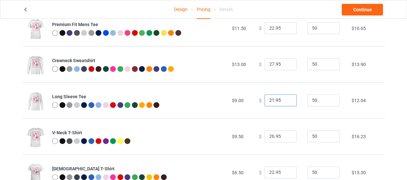
click at [286, 98] on input "21.95" at bounding box center [281, 100] width 32 height 12
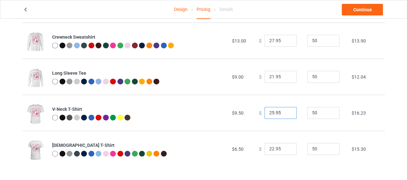
click at [286, 114] on input "25.95" at bounding box center [281, 113] width 32 height 12
click at [286, 114] on input "24.95" at bounding box center [281, 113] width 32 height 12
click at [286, 114] on input "23.95" at bounding box center [281, 113] width 32 height 12
click at [286, 114] on input "22.95" at bounding box center [281, 113] width 32 height 12
click at [286, 114] on input "21.95" at bounding box center [281, 113] width 32 height 12
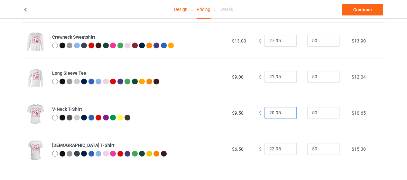
click at [286, 114] on input "20.95" at bounding box center [281, 113] width 32 height 12
click at [286, 114] on input "19.95" at bounding box center [281, 113] width 32 height 12
click at [286, 114] on input "18.95" at bounding box center [281, 113] width 32 height 12
click at [287, 111] on input "19.95" at bounding box center [281, 113] width 32 height 12
type input "20.95"
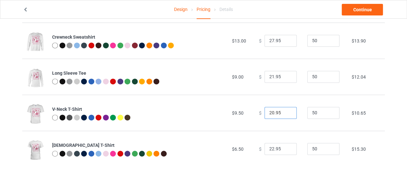
click at [287, 111] on input "20.95" at bounding box center [281, 113] width 32 height 12
click at [285, 150] on input "21.95" at bounding box center [281, 149] width 32 height 12
click at [285, 150] on input "20.95" at bounding box center [281, 149] width 32 height 12
click at [285, 150] on input "19.95" at bounding box center [281, 149] width 32 height 12
click at [285, 150] on input "18.95" at bounding box center [281, 149] width 32 height 12
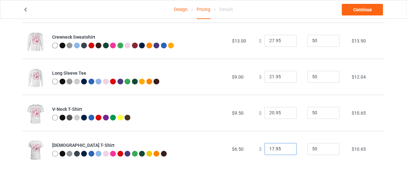
type input "17.95"
click at [285, 150] on input "17.95" at bounding box center [281, 149] width 32 height 12
type input "21.95"
click at [287, 111] on input "21.95" at bounding box center [281, 113] width 32 height 12
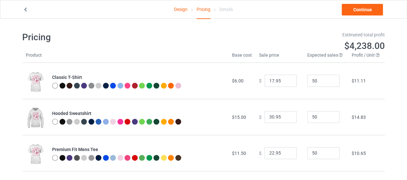
scroll to position [0, 0]
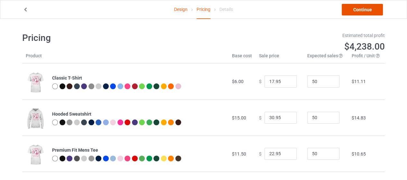
click at [375, 10] on link "Continue" at bounding box center [362, 10] width 41 height 12
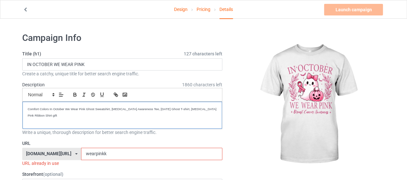
click at [88, 119] on div "Comfort Colors In October We Wear Pink Ghost Sweatshirt, [MEDICAL_DATA] Awarene…" at bounding box center [123, 115] width 200 height 27
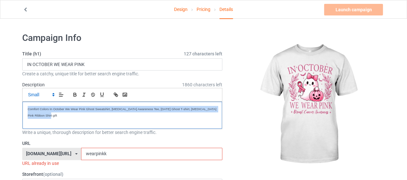
click at [88, 119] on div "Comfort Colors In October We Wear Pink Ghost Sweatshirt, [MEDICAL_DATA] Awarene…" at bounding box center [123, 115] width 200 height 27
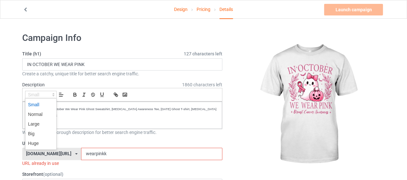
click at [53, 95] on polygon at bounding box center [53, 95] width 1 height 1
click at [47, 111] on span at bounding box center [41, 114] width 26 height 10
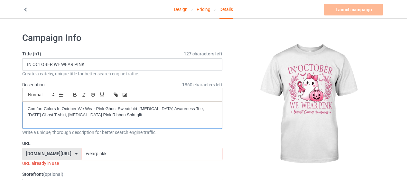
click at [141, 119] on div "Comfort Colors In October We Wear Pink Ghost Sweatshirt, [MEDICAL_DATA] Awarene…" at bounding box center [123, 115] width 200 height 27
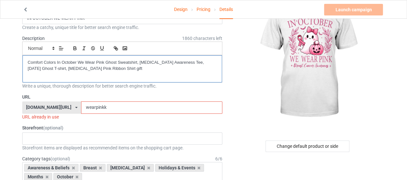
scroll to position [53, 0]
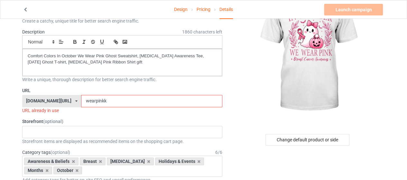
click at [116, 99] on input "wearpinkk" at bounding box center [151, 101] width 141 height 12
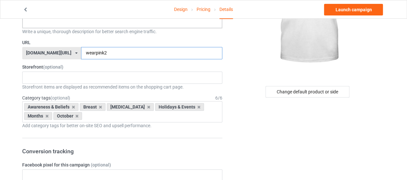
scroll to position [111, 0]
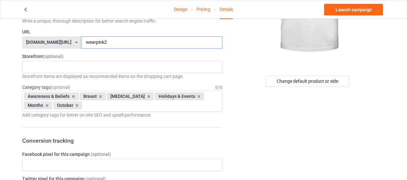
type input "wearpink2"
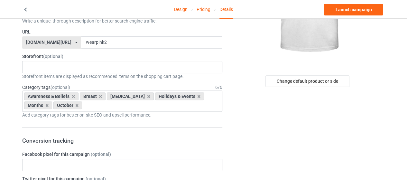
drag, startPoint x: 407, startPoint y: 59, endPoint x: 407, endPoint y: 72, distance: 13.5
drag, startPoint x: 389, startPoint y: 80, endPoint x: 412, endPoint y: 49, distance: 38.4
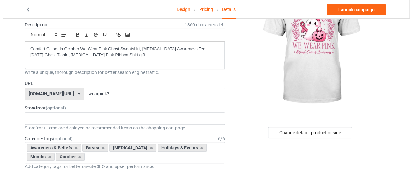
scroll to position [53, 0]
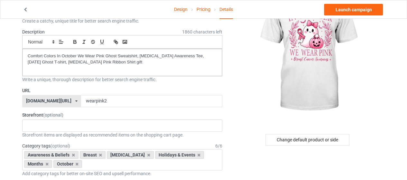
click at [381, 63] on div at bounding box center [309, 51] width 154 height 145
click at [330, 138] on div "Change default product or side" at bounding box center [308, 140] width 84 height 12
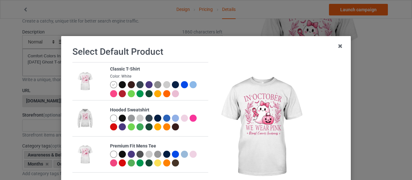
click at [172, 94] on div at bounding box center [175, 93] width 7 height 7
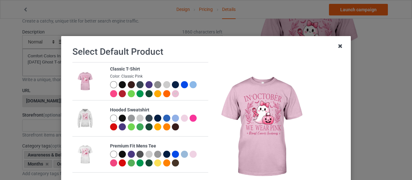
click at [337, 46] on icon at bounding box center [340, 46] width 10 height 10
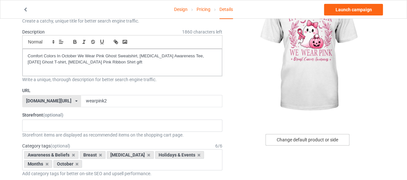
click at [304, 142] on div "Change default product or side" at bounding box center [308, 140] width 84 height 12
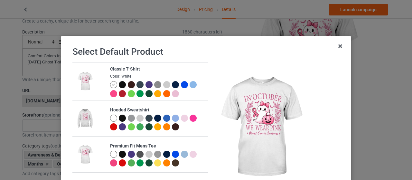
click at [172, 95] on div at bounding box center [175, 93] width 7 height 7
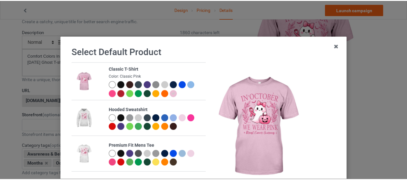
scroll to position [79, 0]
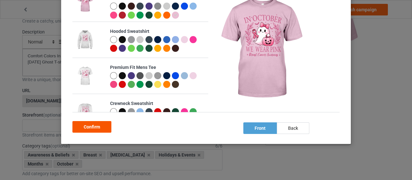
click at [86, 126] on div "Confirm" at bounding box center [91, 127] width 39 height 12
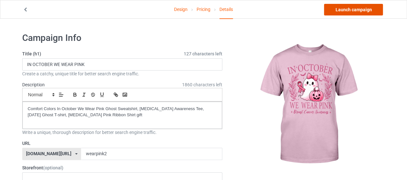
click at [374, 9] on link "Launch campaign" at bounding box center [353, 10] width 59 height 12
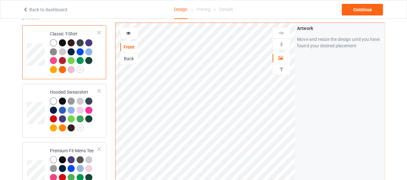
scroll to position [50, 0]
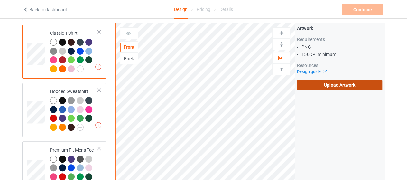
click at [317, 84] on label "Upload Artwork" at bounding box center [339, 85] width 85 height 11
click at [0, 0] on input "Upload Artwork" at bounding box center [0, 0] width 0 height 0
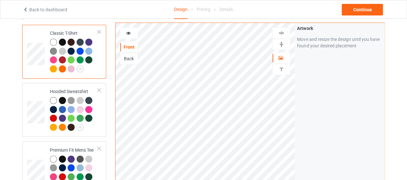
click at [71, 68] on div at bounding box center [71, 68] width 7 height 7
click at [132, 32] on div at bounding box center [128, 33] width 17 height 6
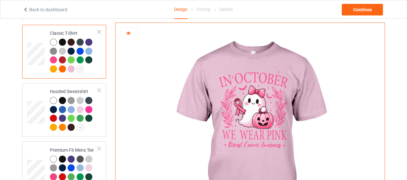
click at [71, 67] on div at bounding box center [71, 68] width 7 height 7
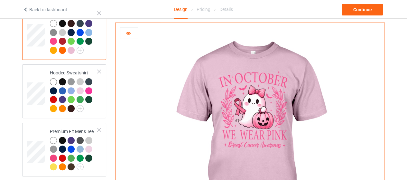
scroll to position [59, 0]
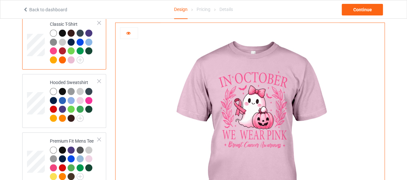
click at [54, 33] on div at bounding box center [53, 33] width 7 height 7
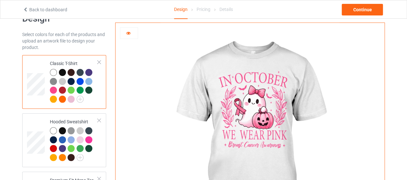
scroll to position [19, 0]
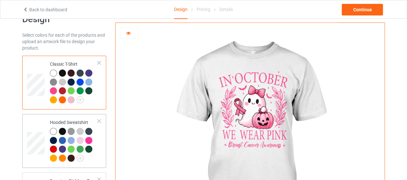
click at [81, 139] on div at bounding box center [80, 140] width 7 height 7
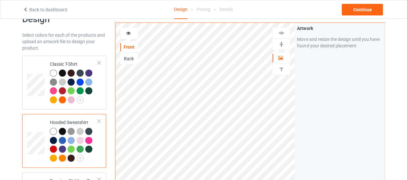
click at [130, 32] on icon at bounding box center [128, 32] width 5 height 5
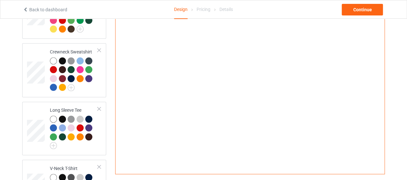
scroll to position [205, 0]
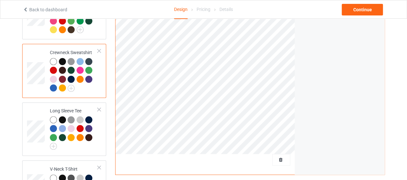
click at [53, 78] on div at bounding box center [53, 79] width 7 height 7
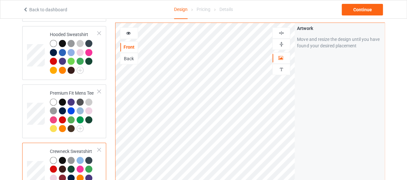
scroll to position [89, 0]
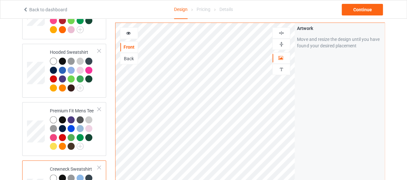
click at [128, 34] on icon at bounding box center [128, 32] width 5 height 5
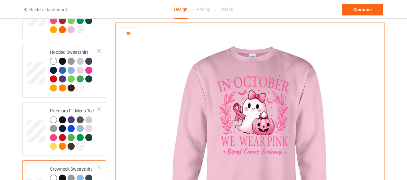
click at [130, 33] on icon at bounding box center [128, 32] width 5 height 5
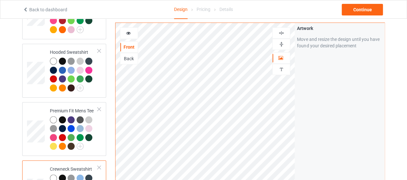
scroll to position [0, 0]
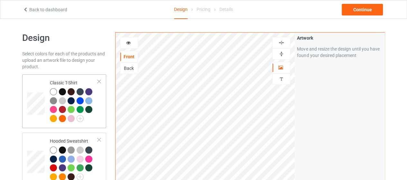
click at [40, 87] on td at bounding box center [36, 101] width 19 height 49
click at [127, 43] on icon at bounding box center [128, 42] width 5 height 5
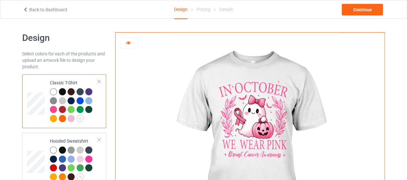
click at [127, 43] on icon at bounding box center [128, 42] width 5 height 5
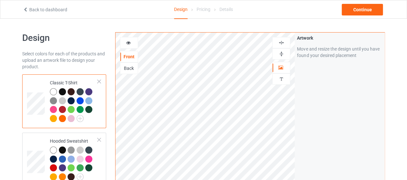
click at [315, 100] on div "Artwork Move and resize the design until you have found your desired placement" at bounding box center [340, 155] width 90 height 245
click at [380, 58] on div "Move and resize the design until you have found your desired placement" at bounding box center [339, 52] width 85 height 13
click at [382, 66] on div "Artwork Move and resize the design until you have found your desired placement" at bounding box center [340, 155] width 90 height 245
click at [407, 24] on html "Back to dashboard Design Pricing Details Continue Design Select colors for each…" at bounding box center [203, 90] width 407 height 180
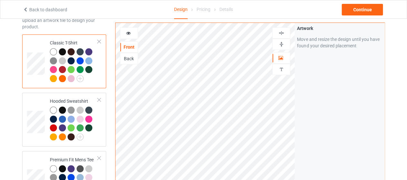
scroll to position [14, 0]
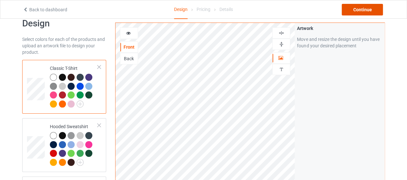
click at [367, 7] on div "Continue" at bounding box center [362, 10] width 41 height 12
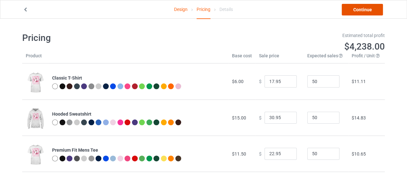
click at [362, 12] on link "Continue" at bounding box center [362, 10] width 41 height 12
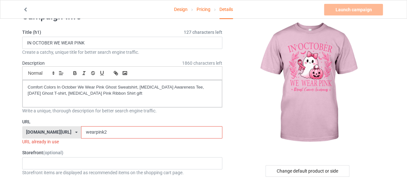
scroll to position [26, 0]
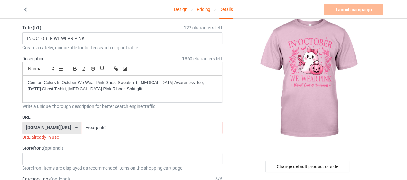
click at [107, 129] on input "wearpink2" at bounding box center [151, 128] width 141 height 12
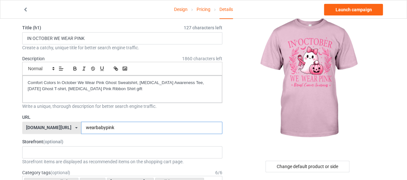
type input "wearbabypink"
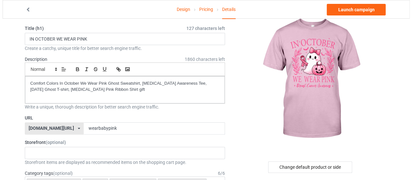
scroll to position [0, 0]
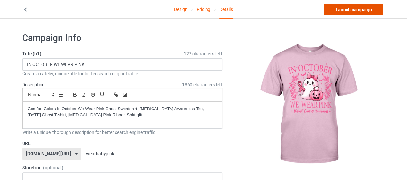
click at [366, 9] on link "Launch campaign" at bounding box center [353, 10] width 59 height 12
